Goal: Task Accomplishment & Management: Complete application form

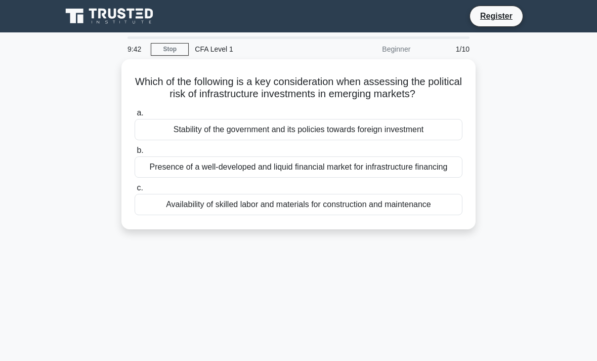
click at [406, 140] on div "Stability of the government and its policies towards foreign investment" at bounding box center [299, 129] width 328 height 21
click at [135, 116] on input "a. Stability of the government and its policies towards foreign investment" at bounding box center [135, 113] width 0 height 7
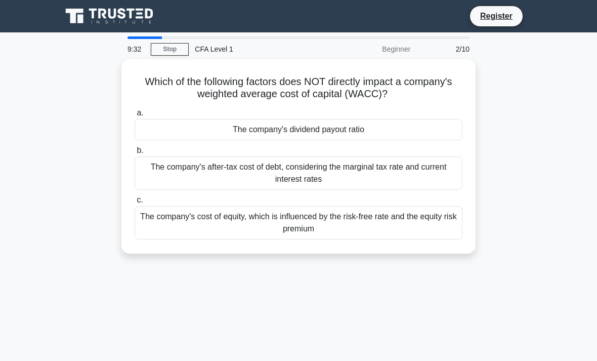
click at [398, 135] on div "The company's dividend payout ratio" at bounding box center [299, 129] width 328 height 21
click at [135, 116] on input "a. The company's dividend payout ratio" at bounding box center [135, 113] width 0 height 7
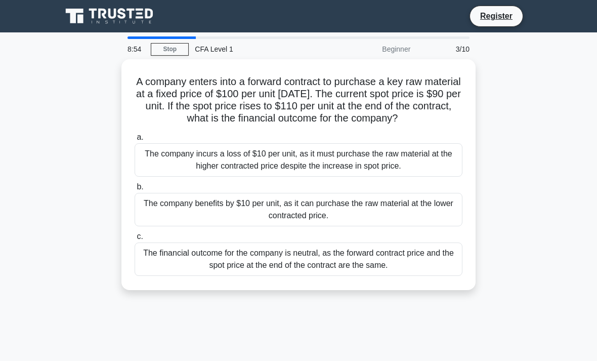
click at [455, 225] on div "The company benefits by $10 per unit, as it can purchase the raw material at th…" at bounding box center [299, 209] width 328 height 33
click at [135, 190] on input "b. The company benefits by $10 per unit, as it can purchase the raw material at…" at bounding box center [135, 187] width 0 height 7
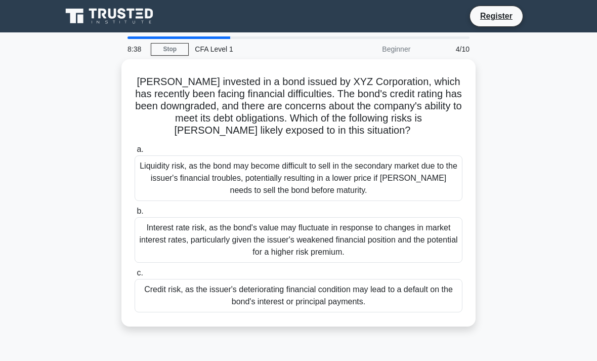
click at [432, 305] on div "Credit risk, as the issuer's deteriorating financial condition may lead to a de…" at bounding box center [299, 295] width 328 height 33
click at [135, 276] on input "c. Credit risk, as the issuer's deteriorating financial condition may lead to a…" at bounding box center [135, 273] width 0 height 7
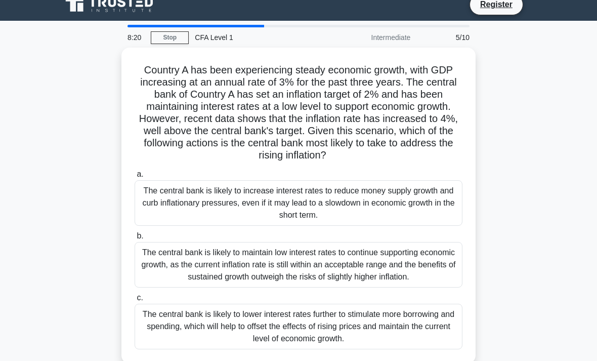
scroll to position [12, 0]
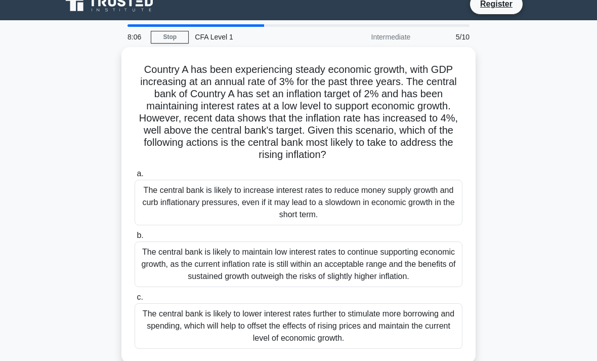
click at [412, 208] on div "The central bank is likely to increase interest rates to reduce money supply gr…" at bounding box center [299, 203] width 328 height 46
click at [135, 177] on input "a. The central bank is likely to increase interest rates to reduce money supply…" at bounding box center [135, 173] width 0 height 7
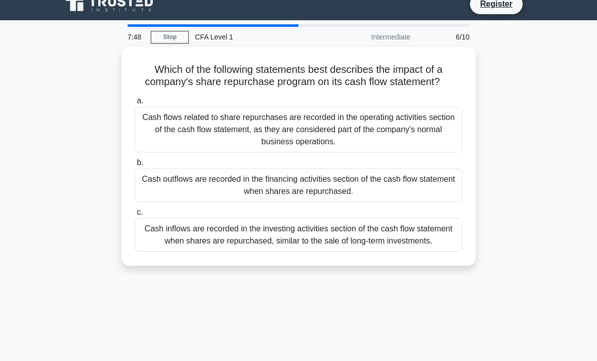
click at [431, 187] on div "Cash outflows are recorded in the financing activities section of the cash flow…" at bounding box center [299, 184] width 328 height 33
click at [135, 166] on input "b. Cash outflows are recorded in the financing activities section of the cash f…" at bounding box center [135, 162] width 0 height 7
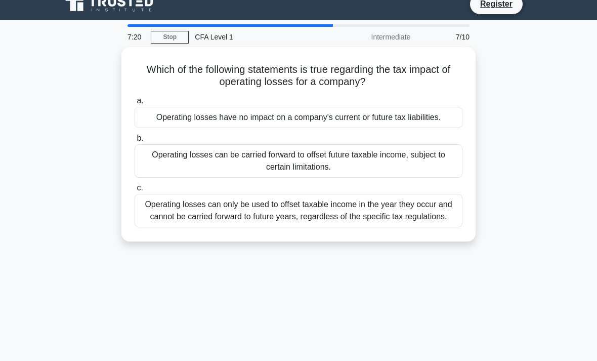
click at [425, 227] on div "Operating losses can only be used to offset taxable income in the year they occ…" at bounding box center [299, 210] width 328 height 33
click at [135, 191] on input "c. Operating losses can only be used to offset taxable income in the year they …" at bounding box center [135, 188] width 0 height 7
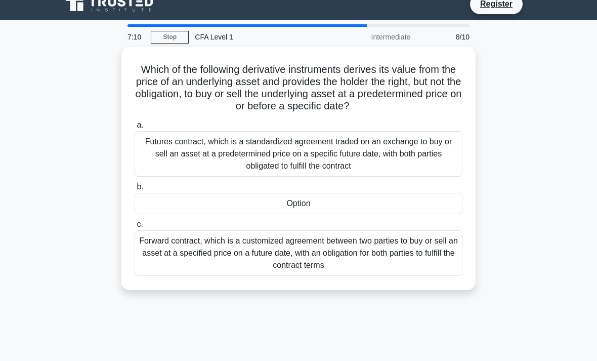
click at [349, 200] on div "Option" at bounding box center [299, 203] width 328 height 21
click at [135, 190] on input "b. Option" at bounding box center [135, 187] width 0 height 7
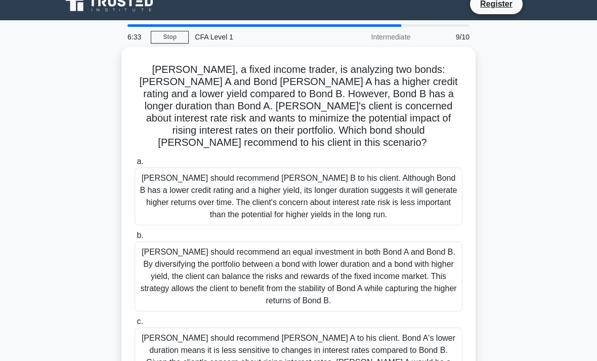
click at [402, 360] on div "Tom should recommend Bond A to his client. Bond A's lower duration means it is …" at bounding box center [299, 356] width 328 height 58
click at [135, 325] on input "c. Tom should recommend Bond A to his client. Bond A's lower duration means it …" at bounding box center [135, 321] width 0 height 7
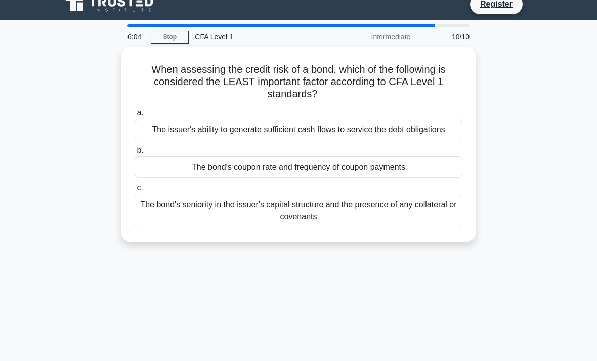
click at [401, 177] on div "The bond's coupon rate and frequency of coupon payments" at bounding box center [299, 166] width 328 height 21
click at [135, 154] on input "b. The bond's coupon rate and frequency of coupon payments" at bounding box center [135, 150] width 0 height 7
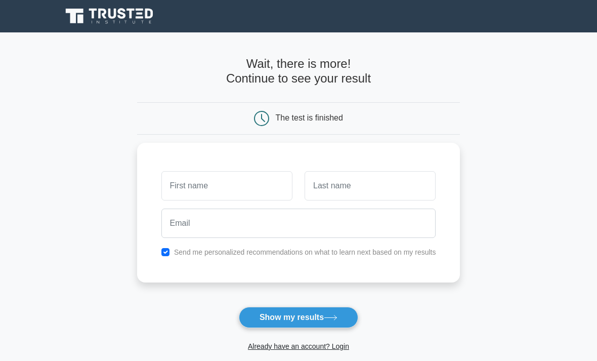
click at [262, 194] on input "text" at bounding box center [226, 185] width 131 height 29
type input "Ishi"
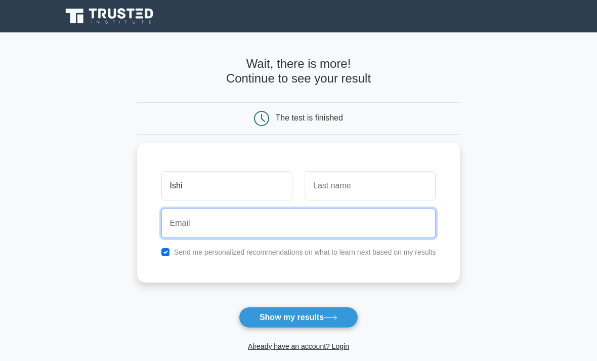
click at [201, 213] on input "email" at bounding box center [298, 222] width 275 height 29
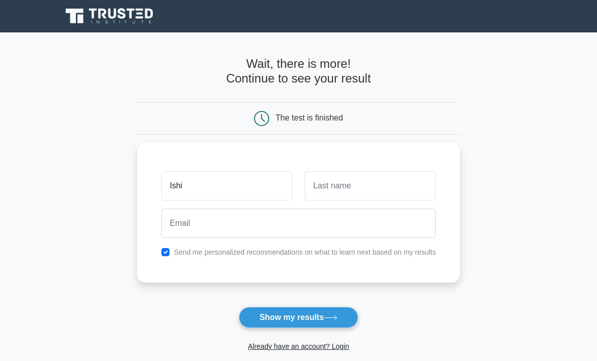
click at [161, 250] on input "checkbox" at bounding box center [165, 252] width 8 height 8
checkbox input "false"
click at [322, 318] on button "Show my results" at bounding box center [298, 316] width 119 height 21
type input "Ka"
click at [321, 316] on button "Show my results" at bounding box center [298, 316] width 119 height 21
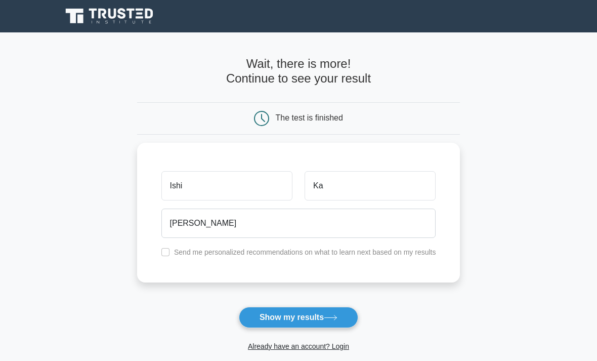
click at [309, 326] on button "Show my results" at bounding box center [298, 316] width 119 height 21
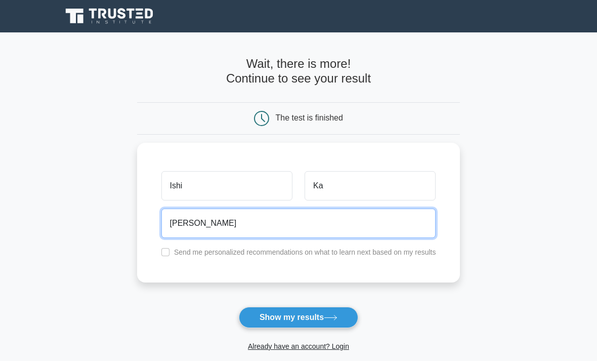
click at [307, 225] on input "ishika" at bounding box center [298, 222] width 275 height 29
type input "[EMAIL_ADDRESS][DOMAIN_NAME]"
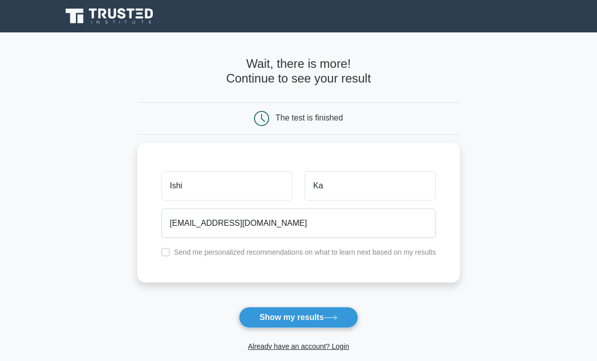
click at [371, 275] on div "Ishi Ka ishika0112@gmail.com Send me personalized recommendations on what to le…" at bounding box center [298, 213] width 323 height 140
click at [334, 320] on button "Show my results" at bounding box center [298, 316] width 119 height 21
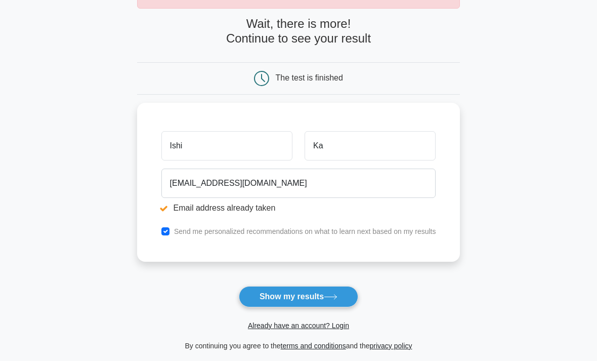
click at [336, 292] on button "Show my results" at bounding box center [298, 296] width 119 height 21
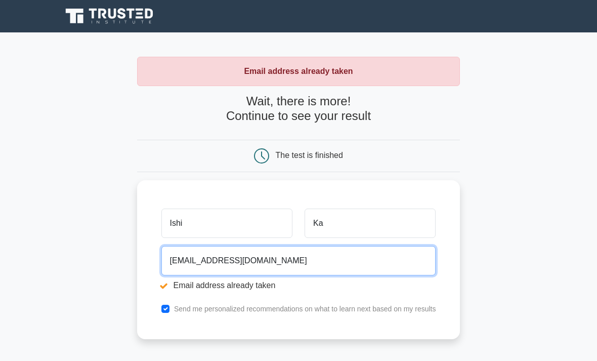
click at [323, 254] on input "[EMAIL_ADDRESS][DOMAIN_NAME]" at bounding box center [298, 260] width 275 height 29
click at [248, 255] on input "ishika" at bounding box center [298, 260] width 275 height 29
type input "i"
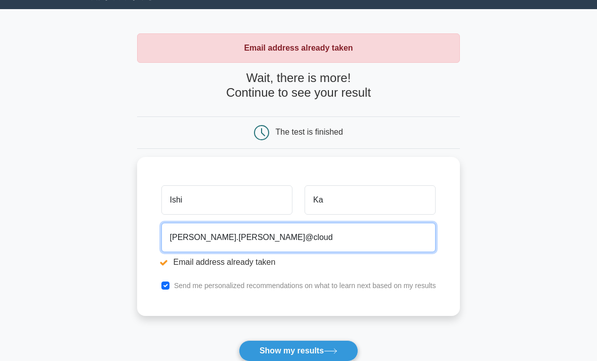
scroll to position [23, 0]
type input "ishika.kataruka@cloud"
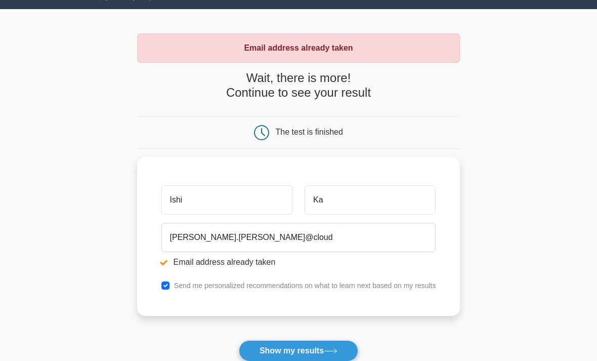
click at [295, 282] on label "Send me personalized recommendations on what to learn next based on my results" at bounding box center [305, 285] width 262 height 8
click at [285, 287] on div "Send me personalized recommendations on what to learn next based on my results" at bounding box center [298, 285] width 287 height 12
click at [155, 279] on div "Send me personalized recommendations on what to learn next based on my results" at bounding box center [298, 285] width 287 height 12
click at [155, 271] on div "ishika.kataruka@cloud Email address already taken" at bounding box center [298, 246] width 287 height 57
click at [161, 284] on input "checkbox" at bounding box center [165, 285] width 8 height 8
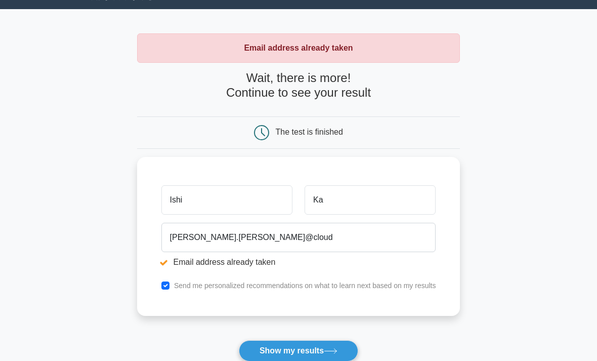
checkbox input "false"
click at [291, 352] on button "Show my results" at bounding box center [298, 350] width 119 height 21
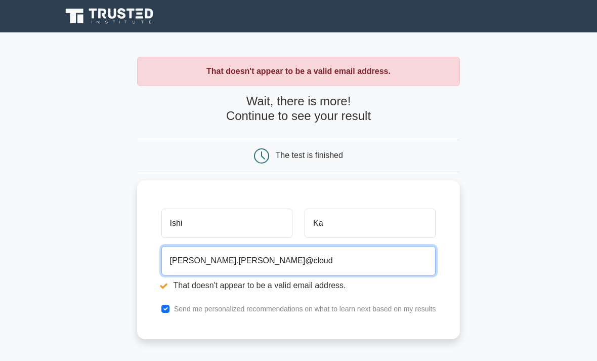
click at [230, 261] on input "[PERSON_NAME].[PERSON_NAME]@cloud" at bounding box center [298, 260] width 275 height 29
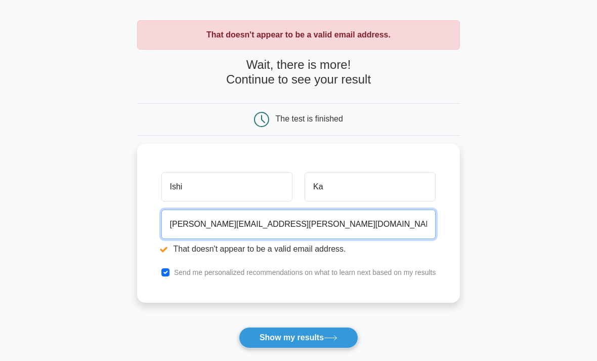
scroll to position [36, 0]
type input "[PERSON_NAME][EMAIL_ADDRESS][PERSON_NAME][DOMAIN_NAME]"
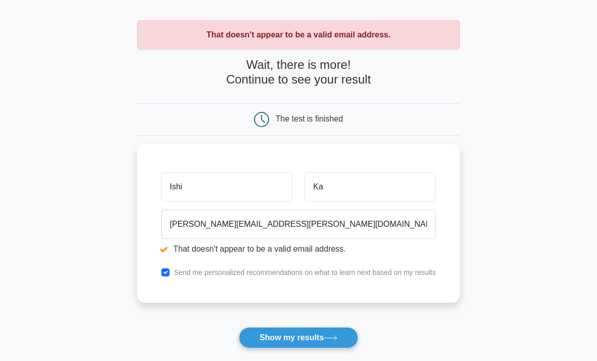
click at [194, 273] on label "Send me personalized recommendations on what to learn next based on my results" at bounding box center [305, 272] width 262 height 8
click at [153, 262] on div "Ishi Ka ishika.kataruka@cloud.com That doesn't appear to be a valid email addre…" at bounding box center [298, 223] width 323 height 159
click at [161, 268] on input "checkbox" at bounding box center [165, 272] width 8 height 8
checkbox input "false"
click at [298, 339] on button "Show my results" at bounding box center [298, 337] width 119 height 21
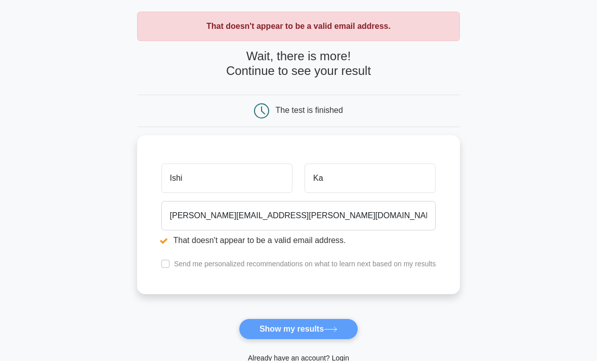
scroll to position [0, 0]
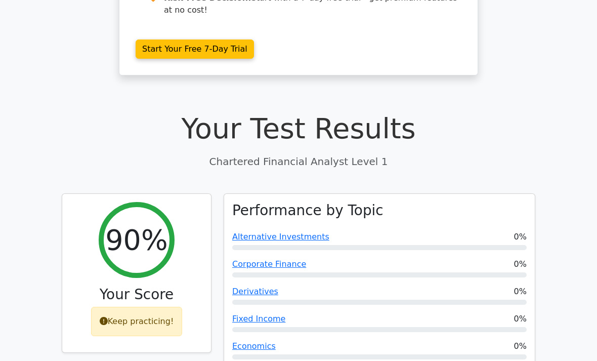
scroll to position [224, 0]
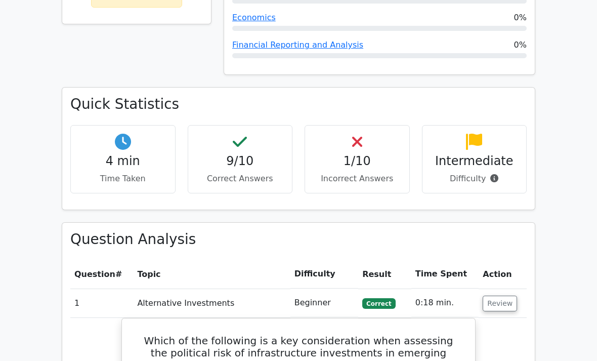
click at [370, 154] on h4 "1/10" at bounding box center [357, 161] width 88 height 15
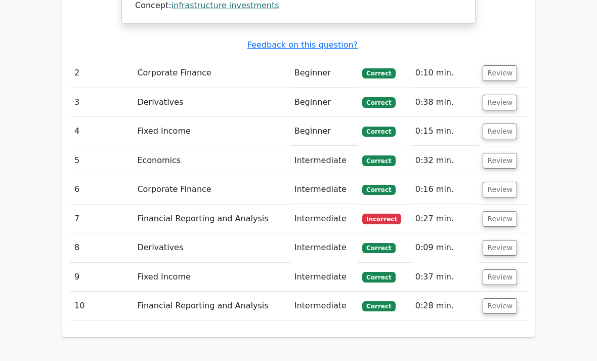
scroll to position [1296, 0]
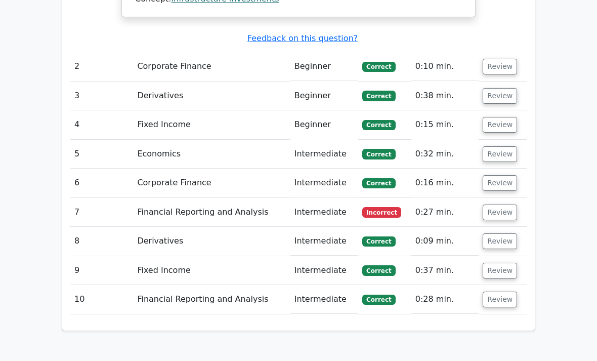
click at [236, 198] on td "Financial Reporting and Analysis" at bounding box center [211, 212] width 157 height 29
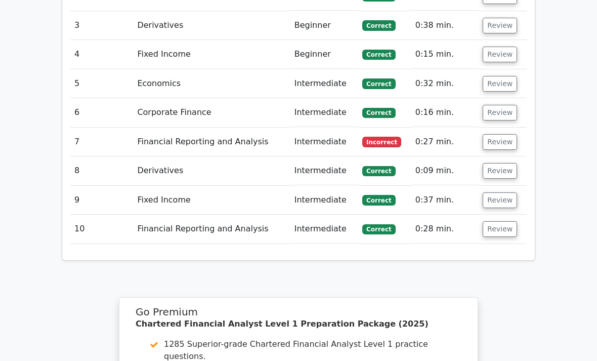
scroll to position [1360, 0]
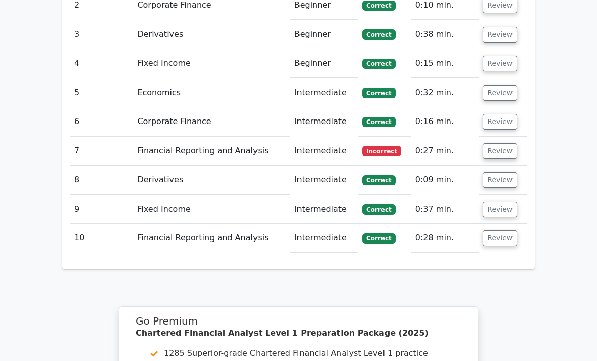
click at [504, 144] on button "Review" at bounding box center [499, 152] width 34 height 16
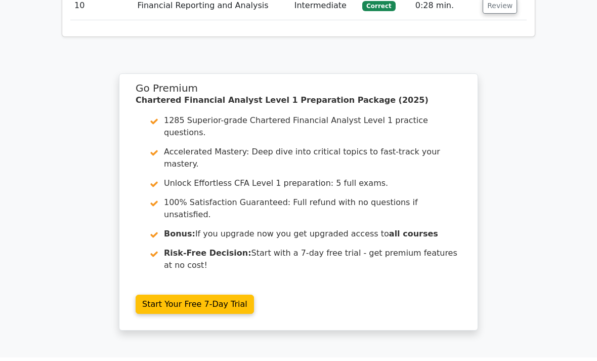
scroll to position [2054, 0]
